Goal: Go to known website: Go to known website

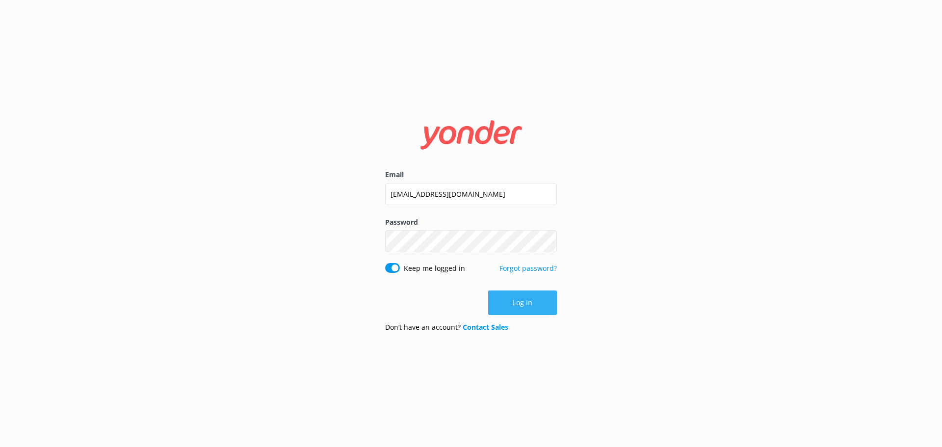
click at [544, 315] on button "Log in" at bounding box center [522, 303] width 69 height 25
